Goal: Navigation & Orientation: Find specific page/section

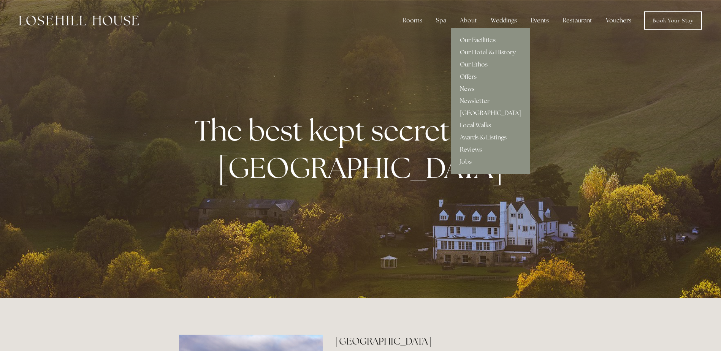
click at [470, 78] on link "Offers" at bounding box center [490, 77] width 79 height 12
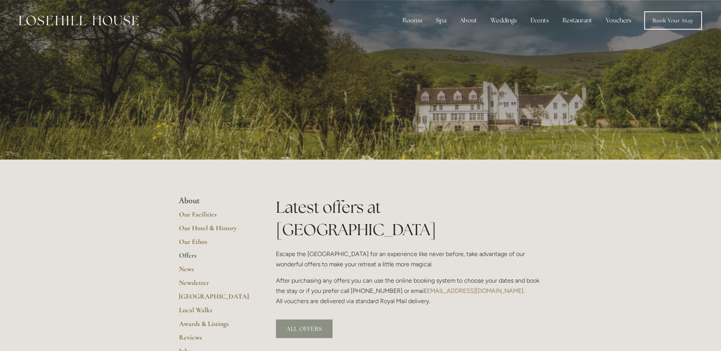
click at [301, 320] on link "ALL OFFERS" at bounding box center [304, 329] width 57 height 19
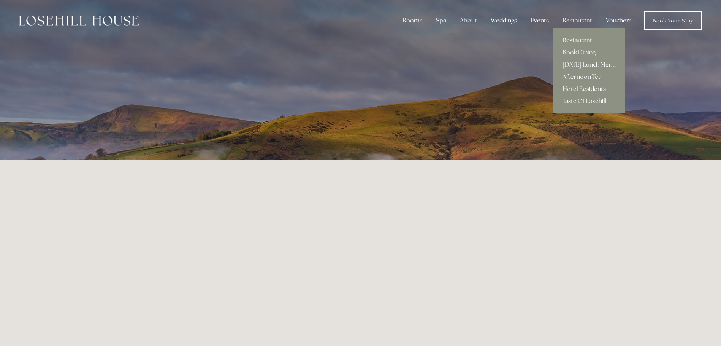
click at [581, 86] on link "Hotel Residents" at bounding box center [589, 89] width 71 height 12
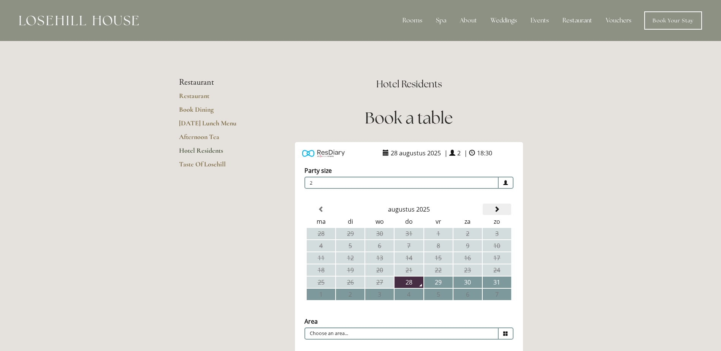
click at [498, 208] on span at bounding box center [497, 210] width 6 height 6
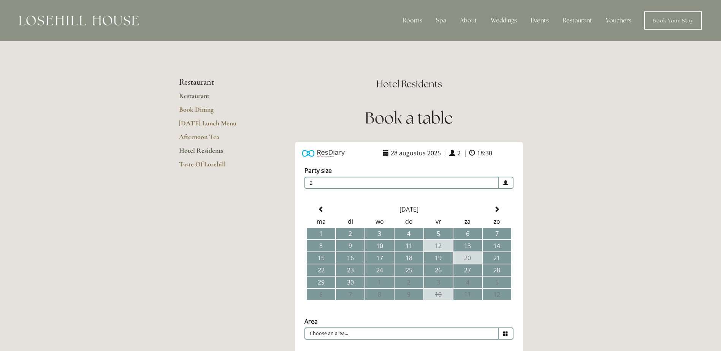
click at [193, 97] on link "Restaurant" at bounding box center [215, 99] width 73 height 14
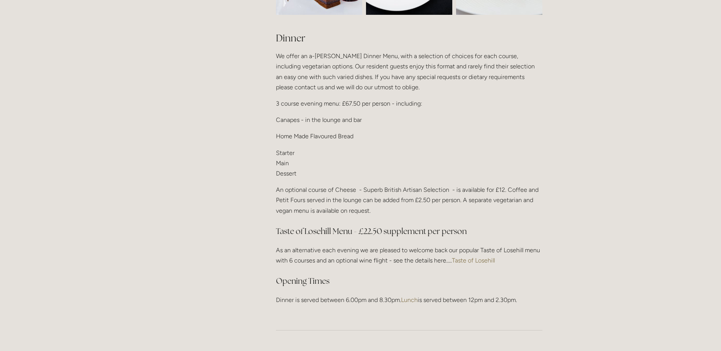
scroll to position [913, 0]
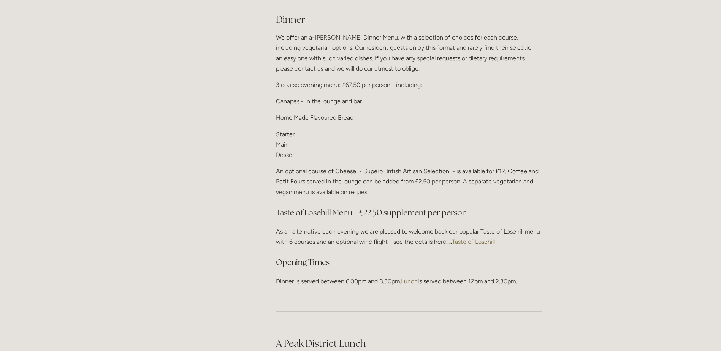
click at [480, 239] on link "Taste of Losehill" at bounding box center [473, 241] width 43 height 7
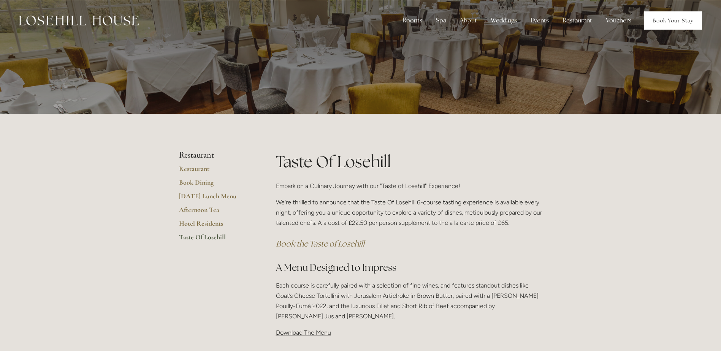
click at [679, 19] on link "Book Your Stay" at bounding box center [674, 20] width 58 height 18
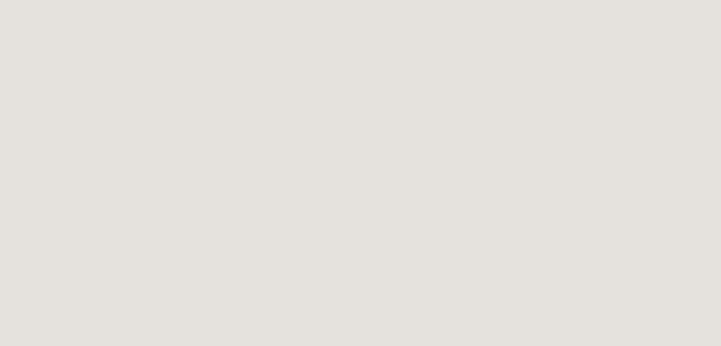
scroll to position [41, 0]
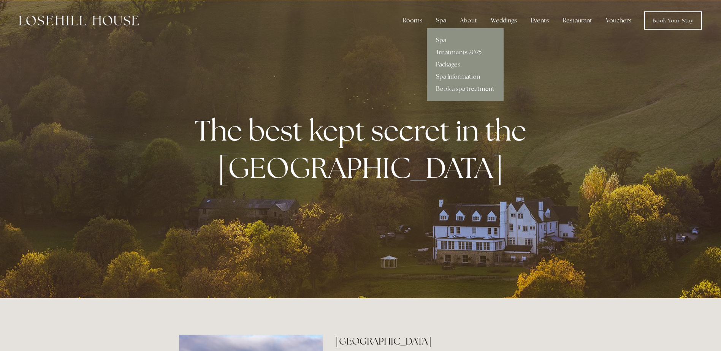
click at [444, 38] on link "Spa" at bounding box center [465, 40] width 77 height 12
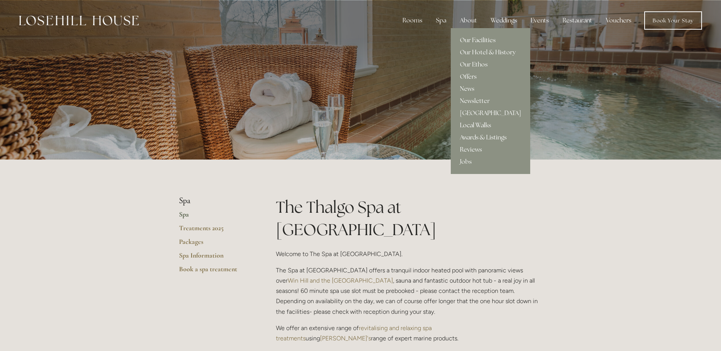
click at [476, 124] on link "Local Walks" at bounding box center [490, 125] width 79 height 12
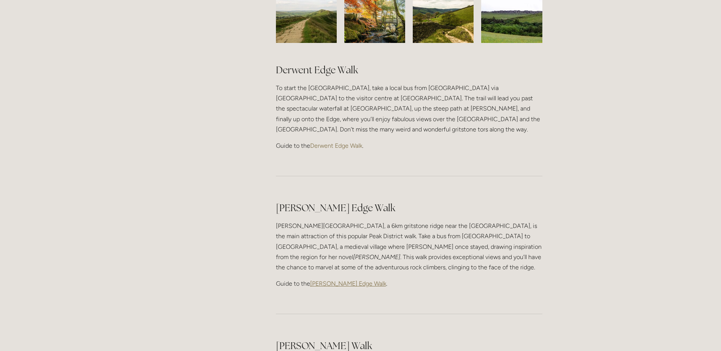
scroll to position [761, 0]
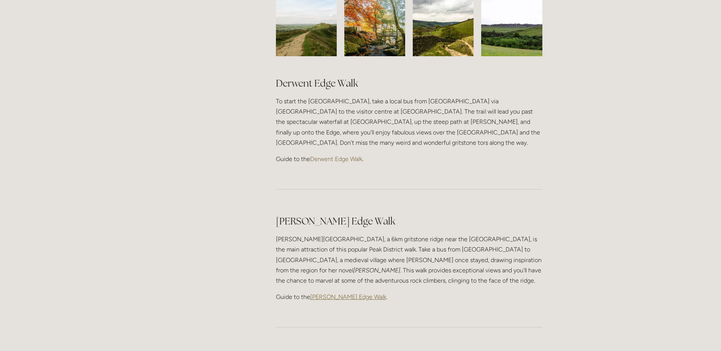
click at [335, 156] on link "Derwent Edge Walk" at bounding box center [336, 159] width 52 height 7
